Goal: Task Accomplishment & Management: Manage account settings

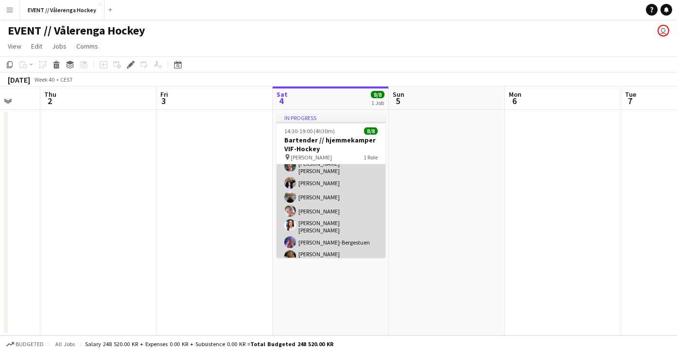
scroll to position [38, 0]
click at [286, 251] on app-user-avatar at bounding box center [290, 257] width 12 height 12
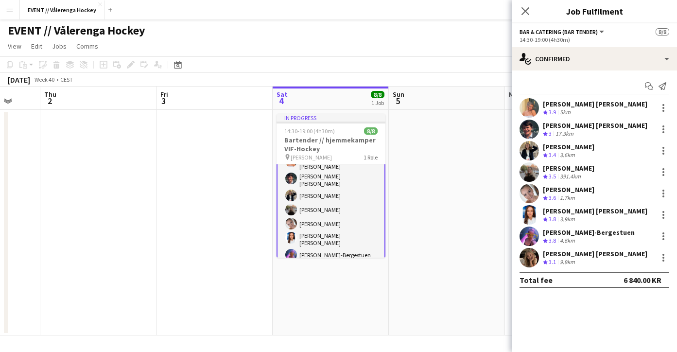
scroll to position [26, 0]
click at [294, 219] on app-user-avatar at bounding box center [291, 225] width 12 height 12
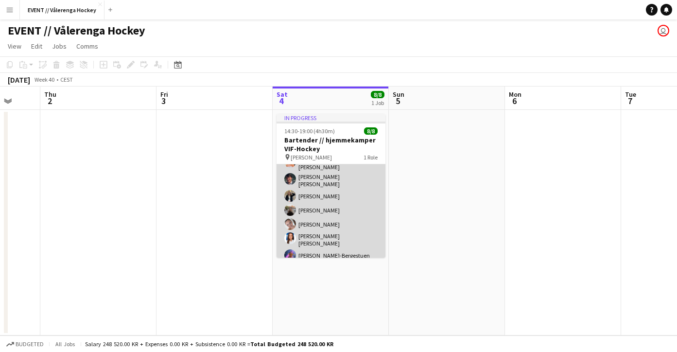
click at [303, 216] on app-card-role "Bar & Catering (Bar Tender) [DATE] 14:30-19:00 (4h30m) [PERSON_NAME] [PERSON_NA…" at bounding box center [331, 210] width 109 height 143
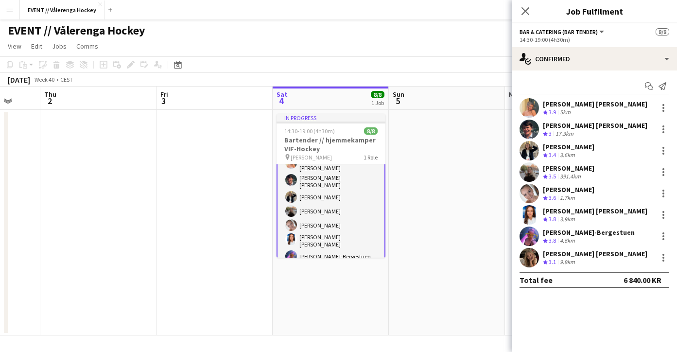
scroll to position [0, 0]
click at [664, 194] on div at bounding box center [664, 194] width 12 height 12
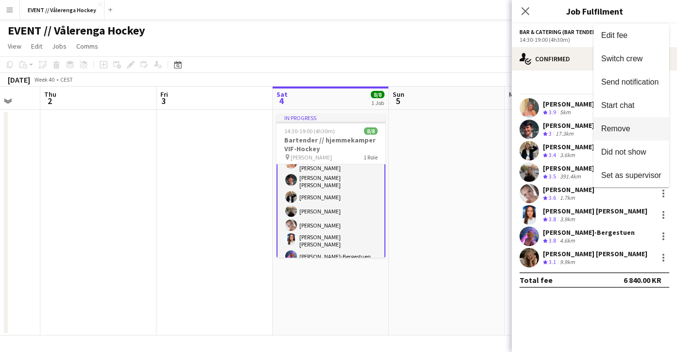
click at [609, 132] on span "Remove" at bounding box center [615, 128] width 29 height 8
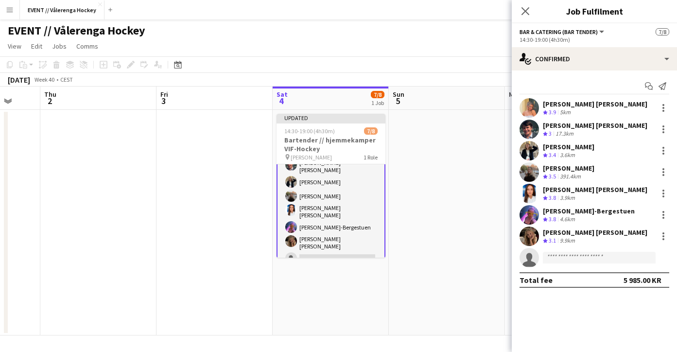
scroll to position [40, 0]
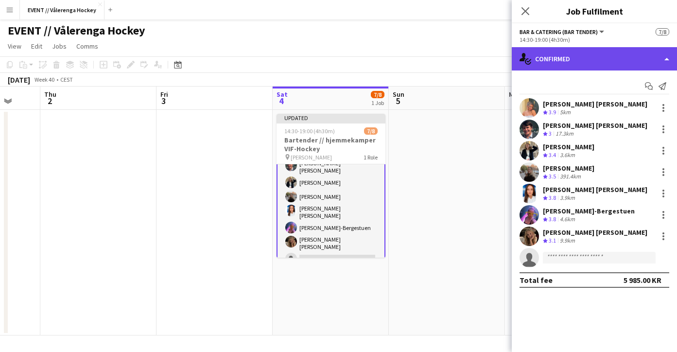
click at [642, 57] on div "single-neutral-actions-check-2 Confirmed" at bounding box center [594, 58] width 165 height 23
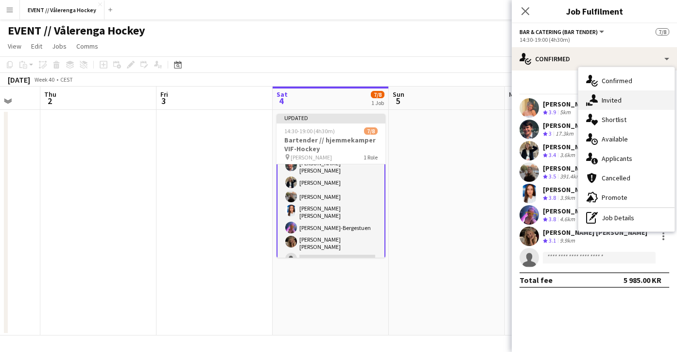
click at [614, 98] on span "Invited" at bounding box center [612, 100] width 20 height 9
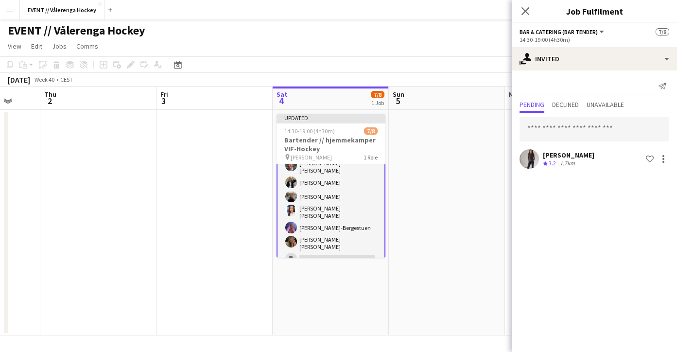
click at [535, 161] on app-user-avatar at bounding box center [529, 158] width 19 height 19
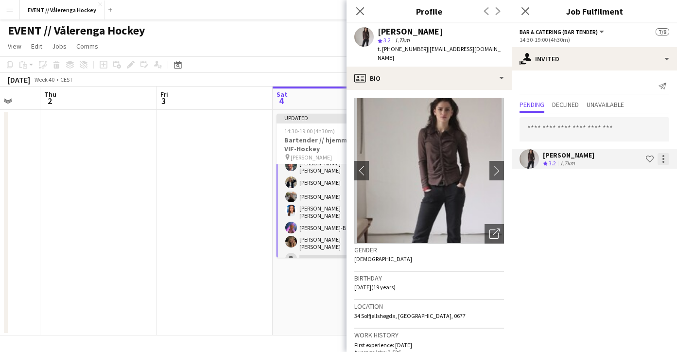
click at [666, 159] on div at bounding box center [664, 159] width 12 height 12
click at [564, 207] on div at bounding box center [338, 176] width 677 height 352
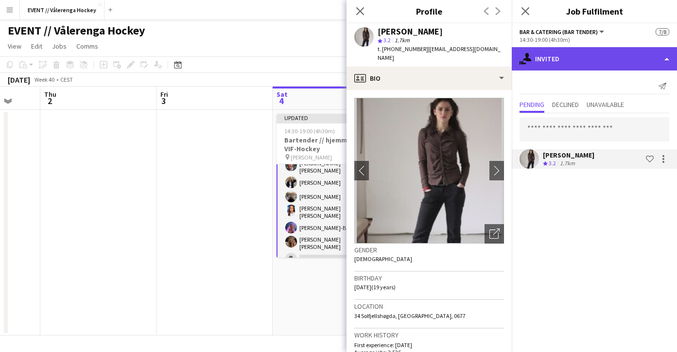
click at [554, 61] on div "single-neutral-actions-share-1 Invited" at bounding box center [594, 58] width 165 height 23
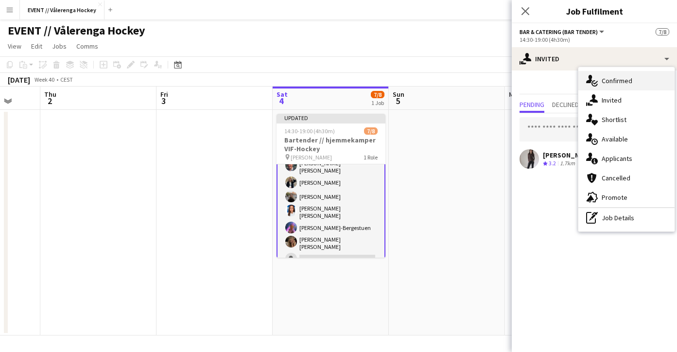
click at [616, 83] on span "Confirmed" at bounding box center [617, 80] width 31 height 9
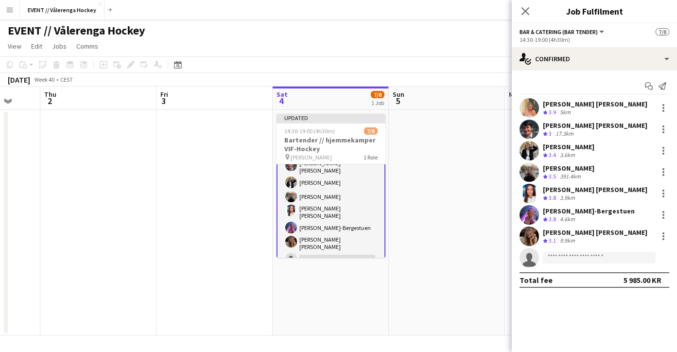
scroll to position [0, 0]
click at [578, 255] on input at bounding box center [599, 258] width 113 height 12
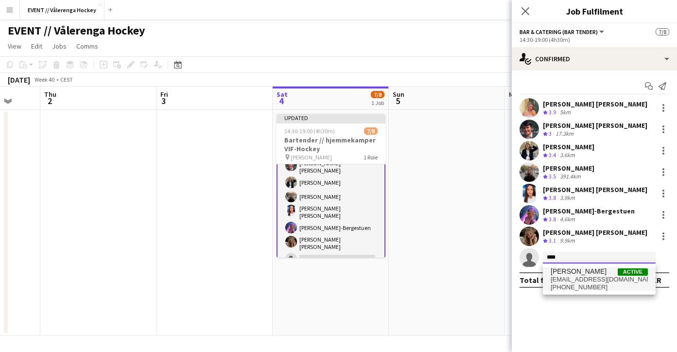
type input "****"
click at [580, 272] on span "[PERSON_NAME]" at bounding box center [579, 271] width 56 height 8
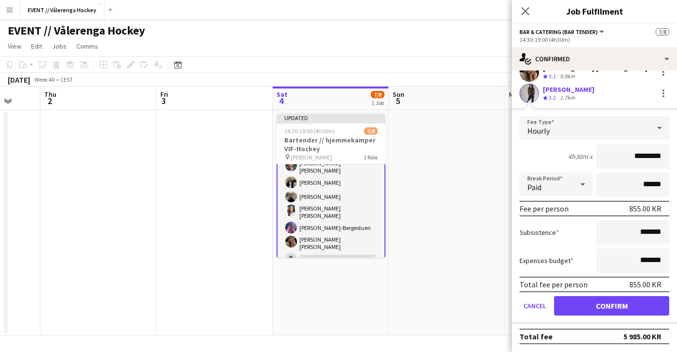
scroll to position [164, 0]
click at [603, 302] on button "Confirm" at bounding box center [611, 305] width 115 height 19
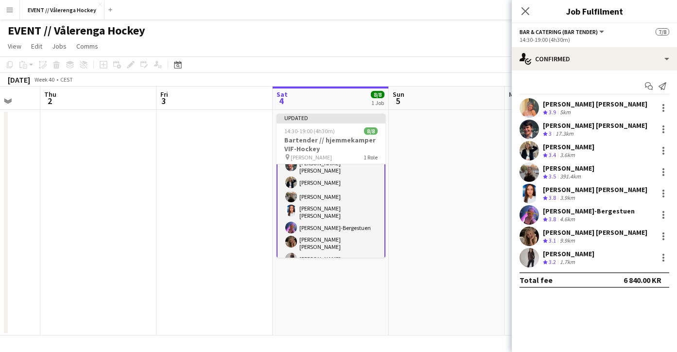
scroll to position [0, 0]
click at [528, 11] on icon "Close pop-in" at bounding box center [525, 10] width 9 height 9
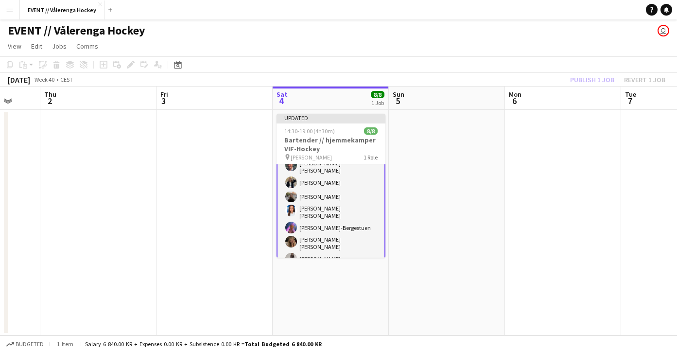
click at [601, 76] on div "Publish 1 job Revert 1 job" at bounding box center [618, 79] width 119 height 13
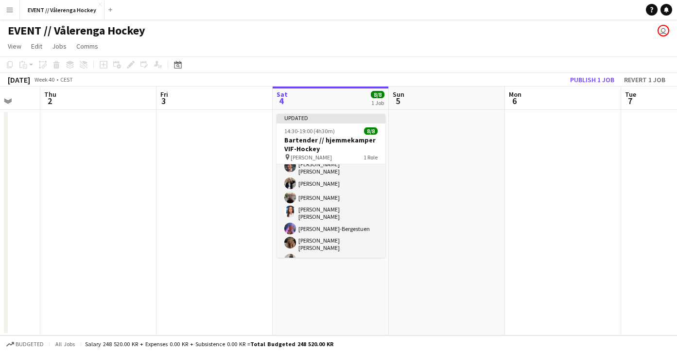
click at [601, 76] on button "Publish 1 job" at bounding box center [592, 79] width 52 height 13
